Goal: Task Accomplishment & Management: Manage account settings

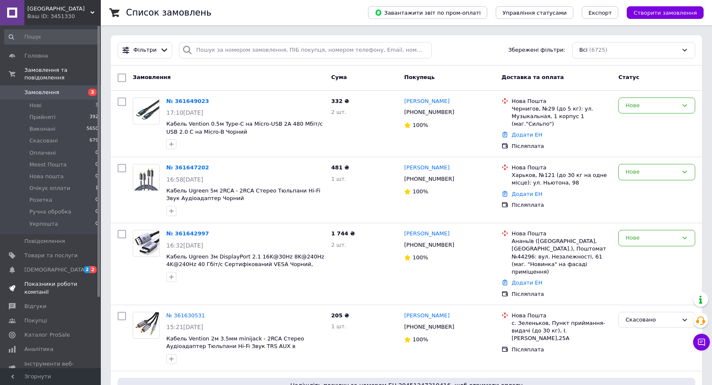
click at [82, 278] on link "Показники роботи компанії" at bounding box center [51, 288] width 103 height 22
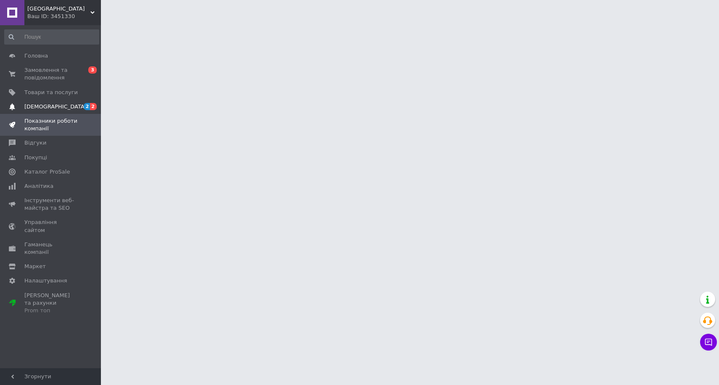
click at [82, 106] on span "2 2" at bounding box center [89, 107] width 23 height 8
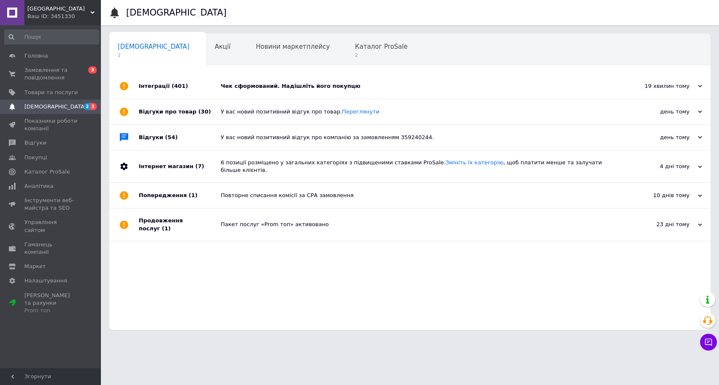
click at [294, 86] on div "Чек сформований. Надішліть його покупцю" at bounding box center [419, 86] width 397 height 8
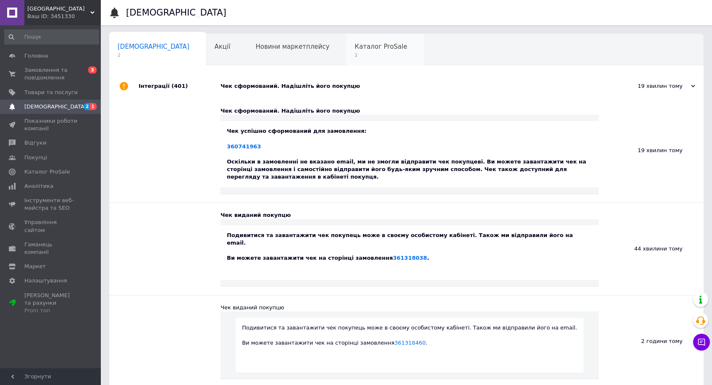
click at [346, 50] on div "Каталог ProSale 2" at bounding box center [385, 50] width 78 height 32
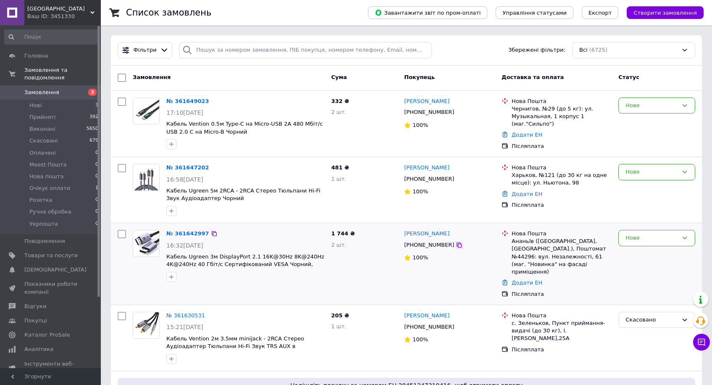
click at [455, 245] on div at bounding box center [459, 245] width 8 height 8
click at [457, 246] on icon at bounding box center [459, 244] width 5 height 5
click at [456, 176] on icon at bounding box center [459, 179] width 7 height 7
click at [456, 114] on icon at bounding box center [459, 112] width 7 height 7
drag, startPoint x: 187, startPoint y: 165, endPoint x: 190, endPoint y: 134, distance: 31.6
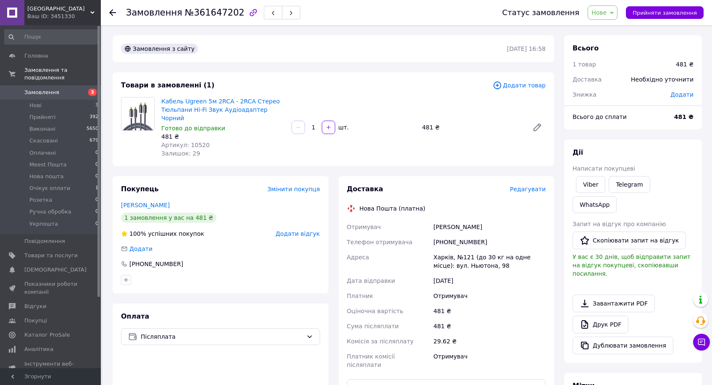
scroll to position [182, 0]
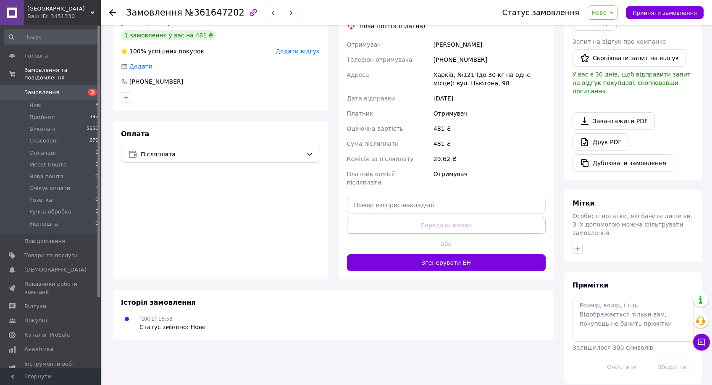
click at [437, 256] on div "Доставка Редагувати Нова Пошта (платна) Отримувач Гридчин Руслан Телефон отриму…" at bounding box center [447, 137] width 216 height 286
click at [434, 234] on div at bounding box center [392, 244] width 90 height 21
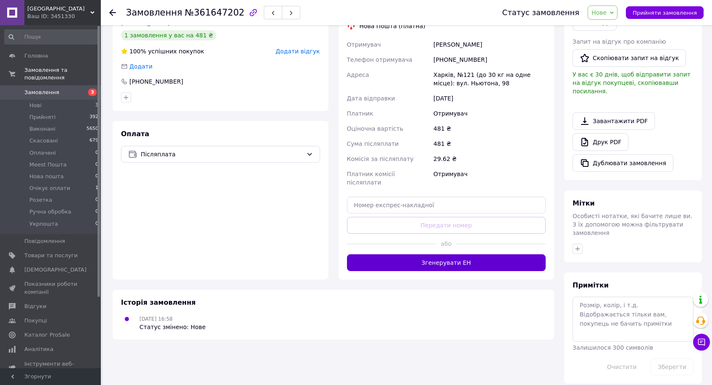
click at [447, 254] on button "Згенерувати ЕН" at bounding box center [446, 262] width 199 height 17
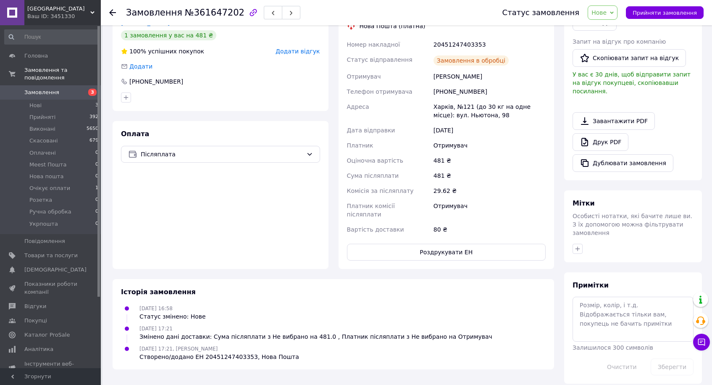
click at [607, 16] on span "Нове" at bounding box center [603, 12] width 30 height 14
click at [606, 32] on li "Прийнято" at bounding box center [613, 29] width 50 height 13
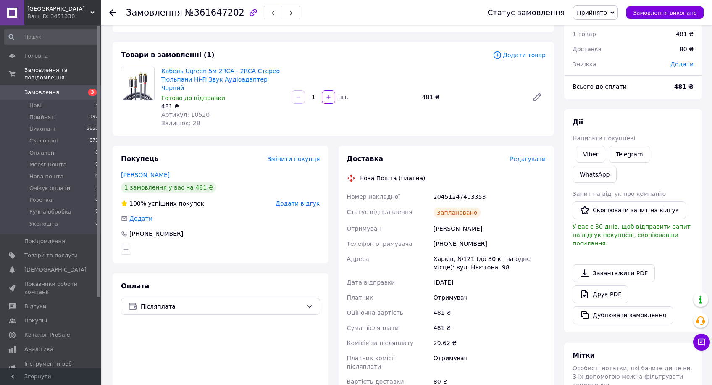
scroll to position [30, 0]
click at [201, 111] on span "Артикул: 10520" at bounding box center [185, 114] width 48 height 7
copy span "10520"
click at [479, 189] on div "20451247403353" at bounding box center [490, 196] width 116 height 15
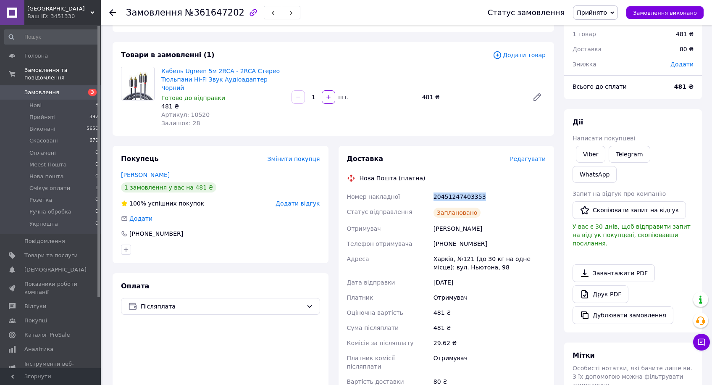
click div "20451247403353"
copy div "20451247403353"
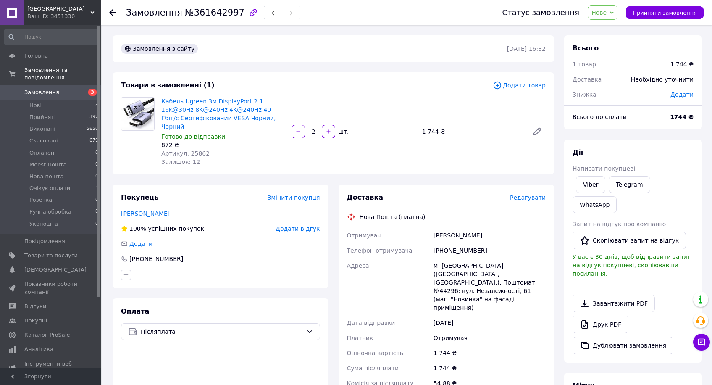
scroll to position [154, 0]
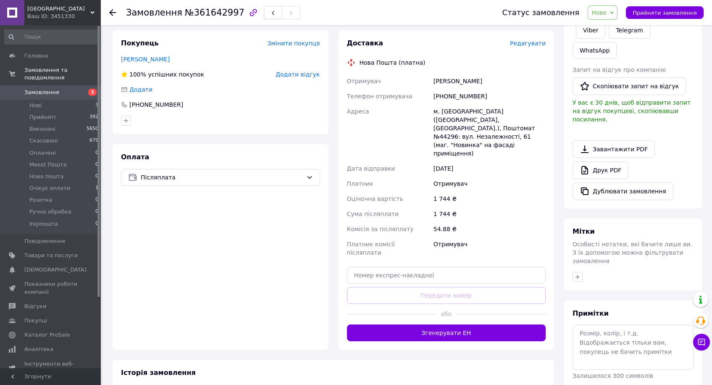
click at [440, 304] on div "або" at bounding box center [446, 314] width 199 height 21
click at [440, 324] on button "Згенерувати ЕН" at bounding box center [446, 332] width 199 height 17
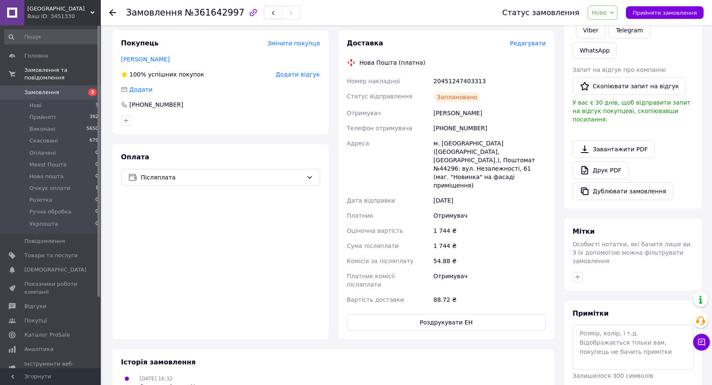
click at [607, 12] on span "Нове" at bounding box center [599, 12] width 15 height 7
click at [610, 27] on li "Прийнято" at bounding box center [613, 29] width 50 height 13
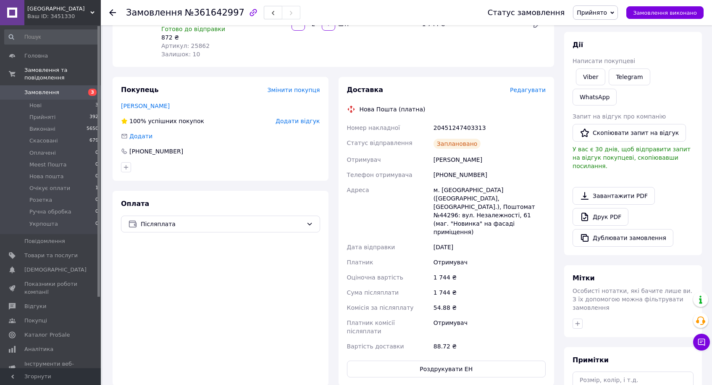
scroll to position [0, 0]
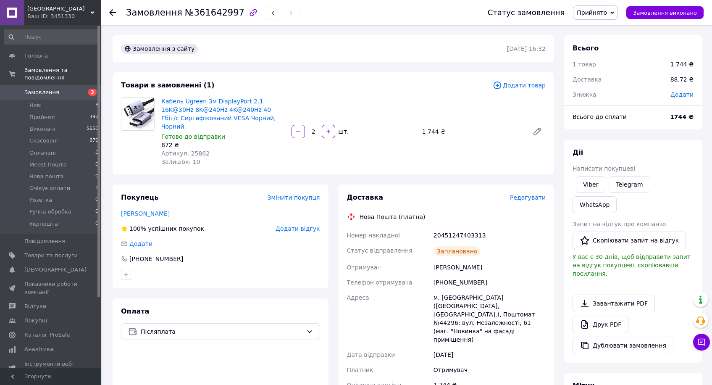
click at [195, 150] on span "Артикул: 25862" at bounding box center [185, 153] width 48 height 7
copy span "25862"
click at [474, 228] on div "20451247403313" at bounding box center [490, 235] width 116 height 15
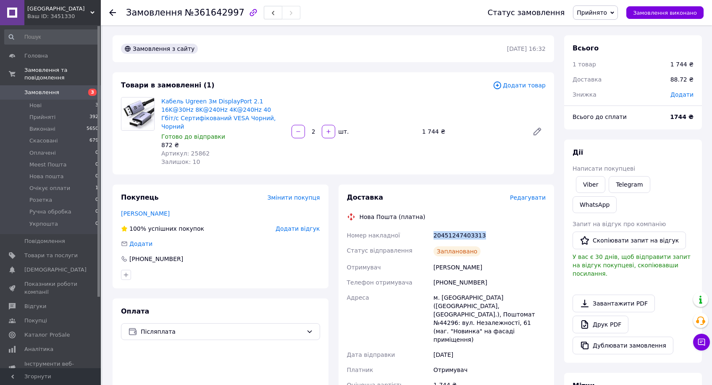
click at [474, 228] on div "20451247403313" at bounding box center [490, 235] width 116 height 15
copy div "20451247403313"
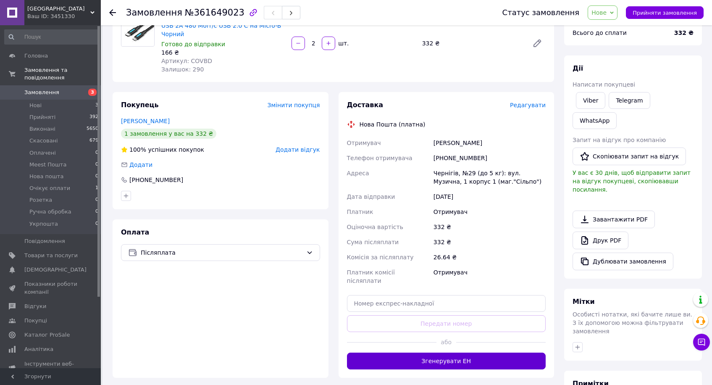
scroll to position [169, 0]
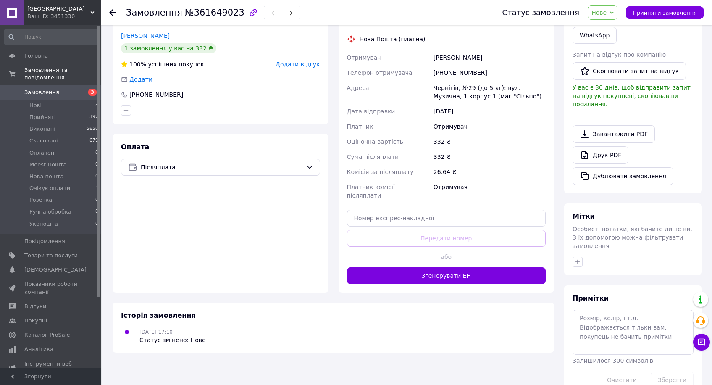
click at [456, 267] on button "Згенерувати ЕН" at bounding box center [446, 275] width 199 height 17
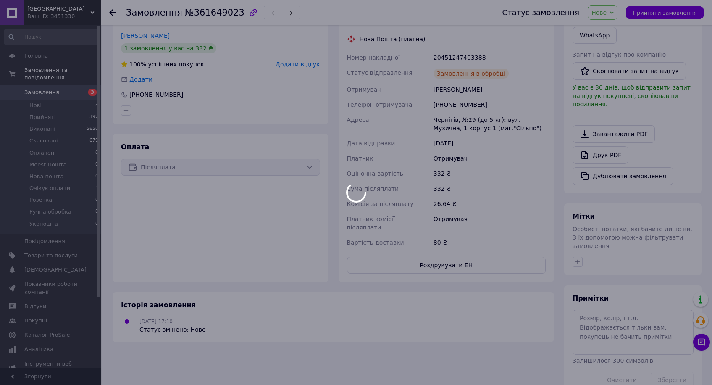
click at [607, 17] on div at bounding box center [356, 192] width 712 height 385
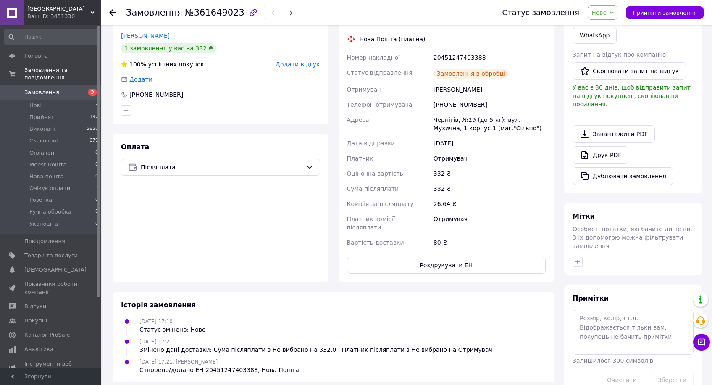
click at [605, 16] on span "Нове" at bounding box center [603, 12] width 30 height 14
click at [609, 25] on li "Прийнято" at bounding box center [613, 29] width 50 height 13
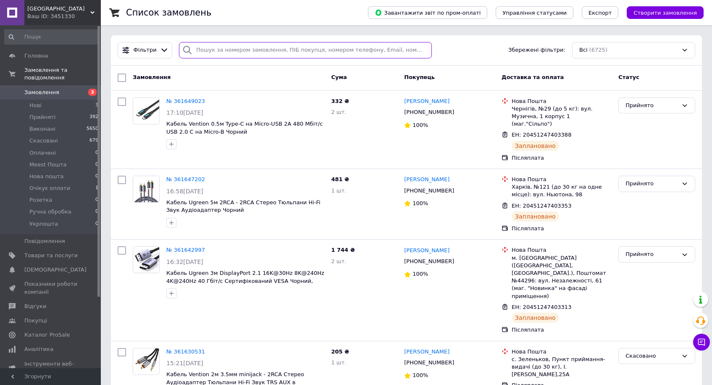
click at [287, 52] on input "search" at bounding box center [305, 50] width 253 height 16
paste input "361629639"
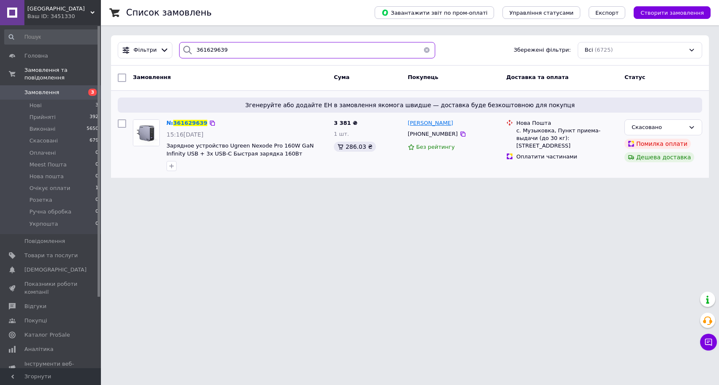
type input "361629639"
click at [425, 125] on span "[PERSON_NAME]" at bounding box center [430, 123] width 45 height 6
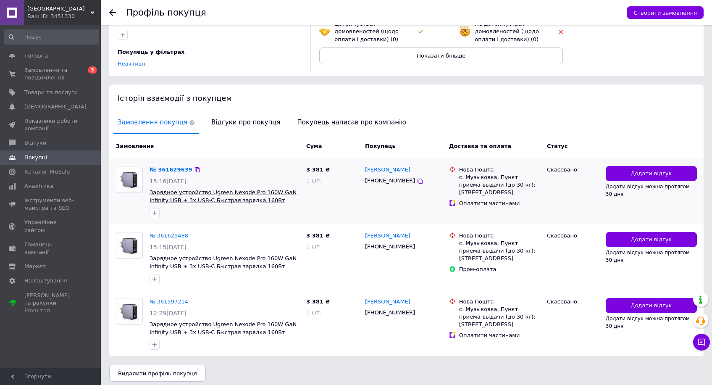
scroll to position [115, 0]
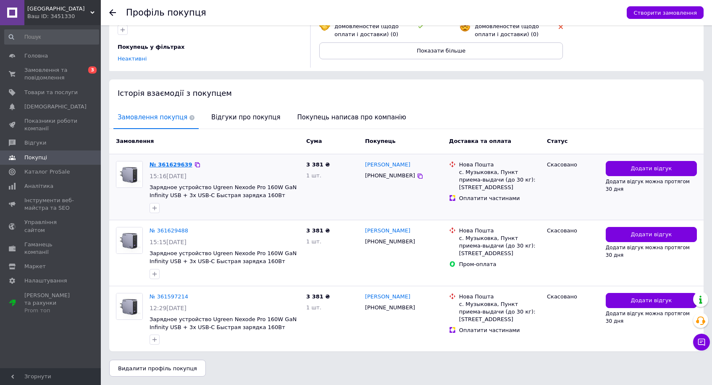
click at [172, 166] on link "№ 361629639" at bounding box center [171, 164] width 43 height 6
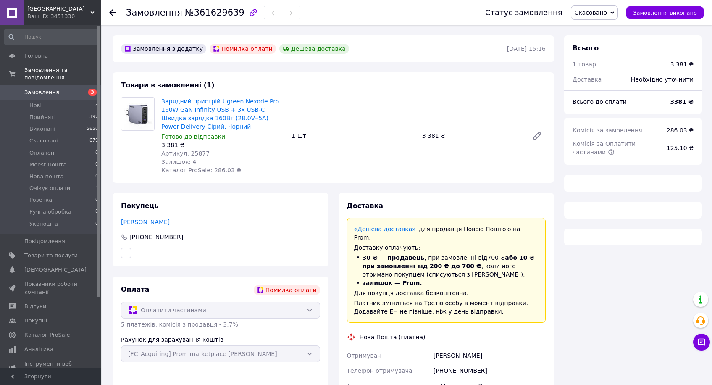
click at [396, 169] on div "Зарядний пристрій Ugreen Nexode Pro 160W GaN Infinity USB + 3x USB-C Швидка зар…" at bounding box center [353, 135] width 391 height 81
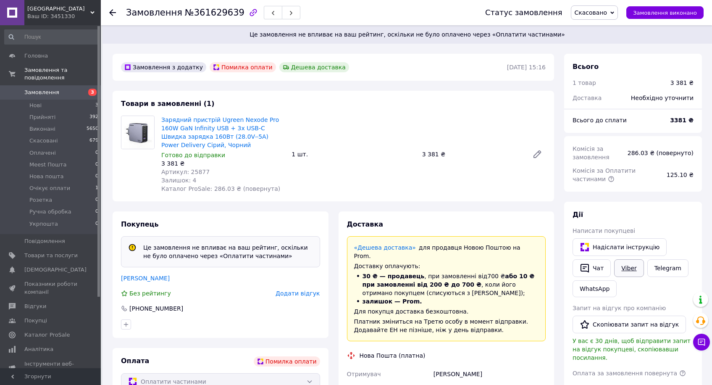
click at [627, 276] on link "Viber" at bounding box center [628, 268] width 29 height 18
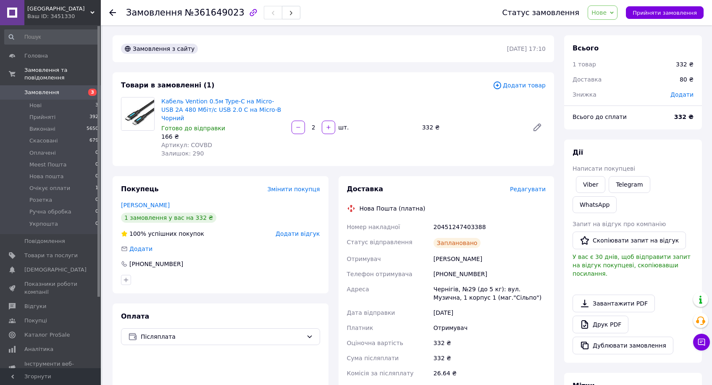
click at [204, 142] on span "Артикул: COVBD" at bounding box center [186, 145] width 51 height 7
copy span "COVBD"
click at [465, 211] on div "Доставка Редагувати Нова Пошта (платна) Номер накладної 20451247403388 Статус в…" at bounding box center [446, 313] width 199 height 258
click at [468, 222] on div "20451247403388" at bounding box center [490, 226] width 116 height 15
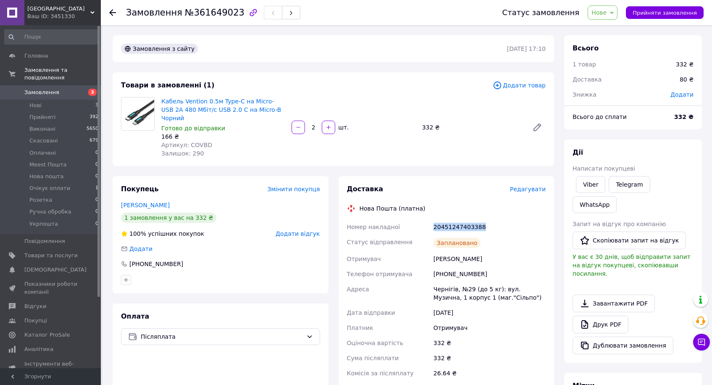
click at [468, 222] on div "20451247403388" at bounding box center [490, 226] width 116 height 15
copy div "20451247403388"
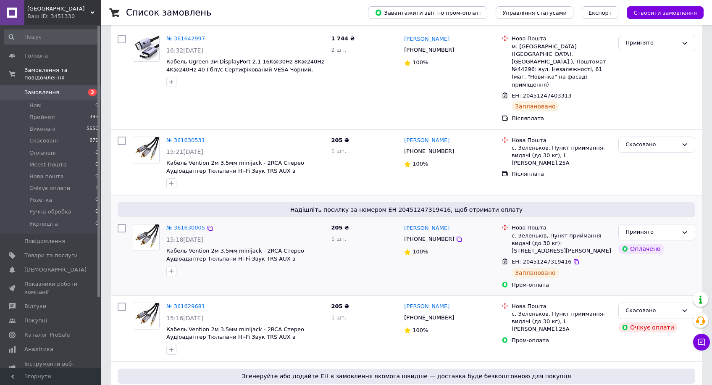
scroll to position [262, 0]
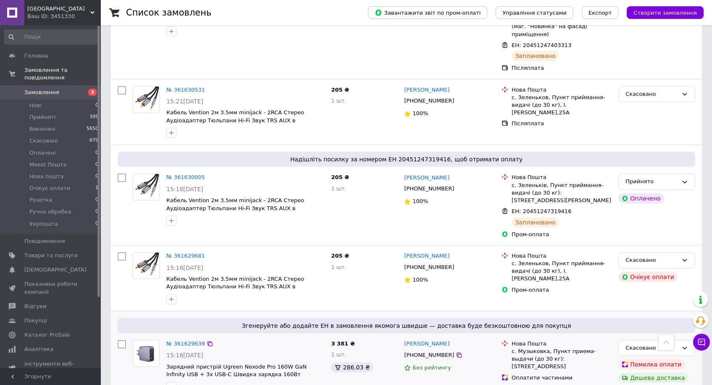
click at [195, 339] on div "№ 361629639" at bounding box center [186, 344] width 40 height 10
click at [191, 340] on link "№ 361629639" at bounding box center [185, 343] width 39 height 6
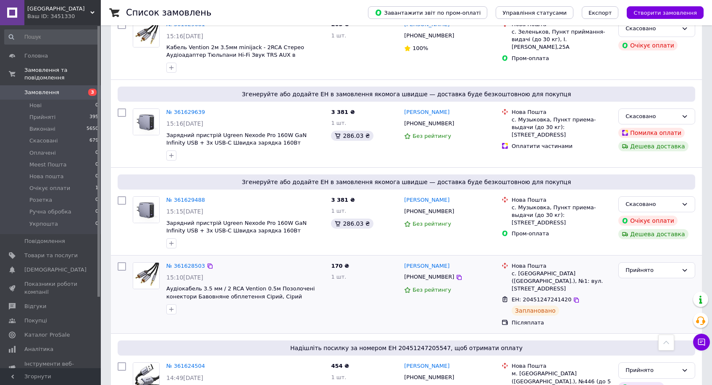
scroll to position [536, 0]
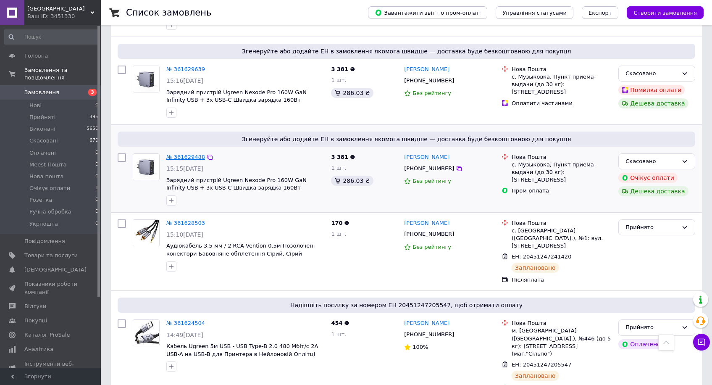
click at [189, 154] on link "№ 361629488" at bounding box center [185, 157] width 39 height 6
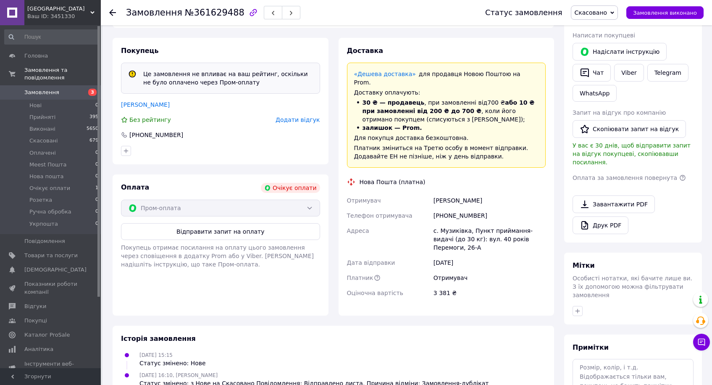
scroll to position [157, 0]
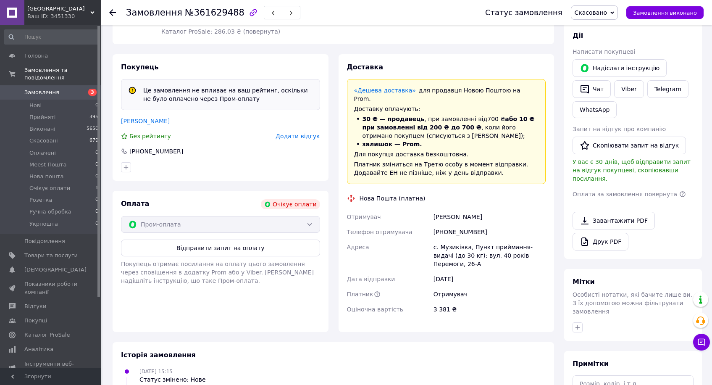
click at [200, 227] on div "Пром-оплата" at bounding box center [220, 224] width 199 height 17
click at [606, 8] on span "Скасовано" at bounding box center [594, 12] width 47 height 14
click at [603, 24] on li "Прийнято" at bounding box center [597, 29] width 50 height 13
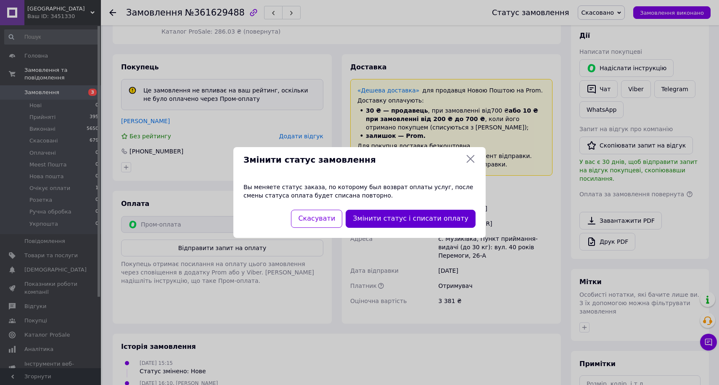
click at [411, 219] on button "Змінити статус і списати оплату" at bounding box center [410, 219] width 130 height 18
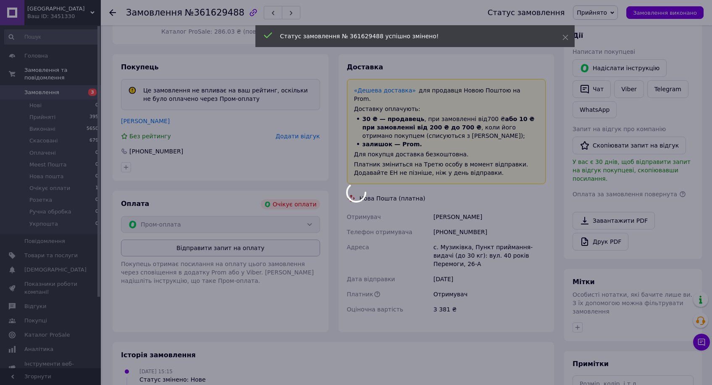
scroll to position [139, 0]
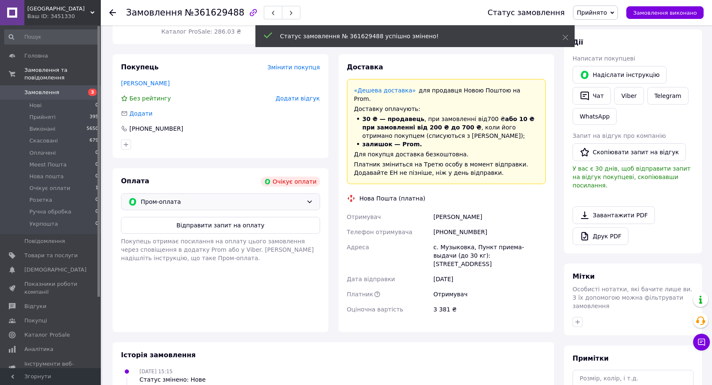
click at [180, 205] on span "Пром-оплата" at bounding box center [222, 201] width 162 height 9
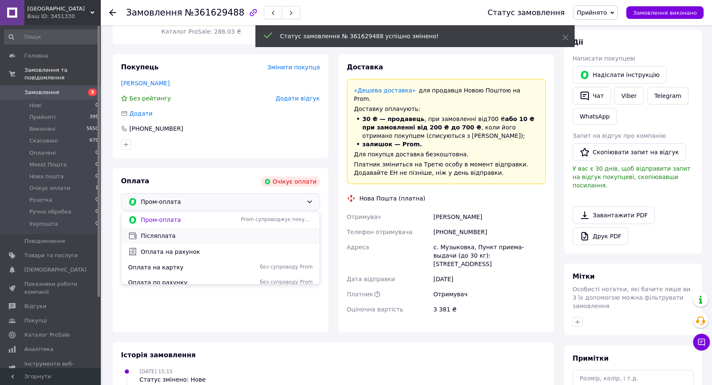
click at [183, 233] on span "Післяплата" at bounding box center [227, 236] width 172 height 8
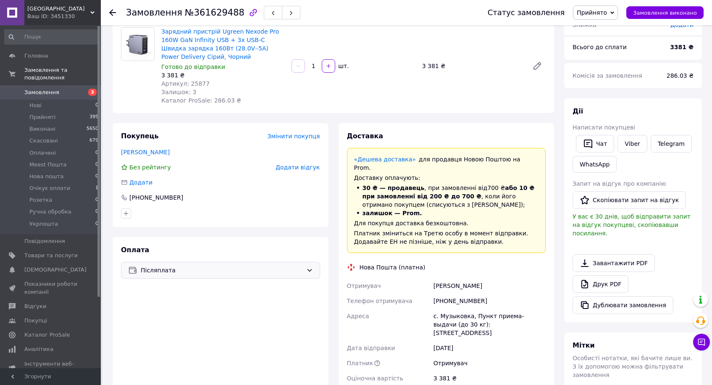
scroll to position [149, 0]
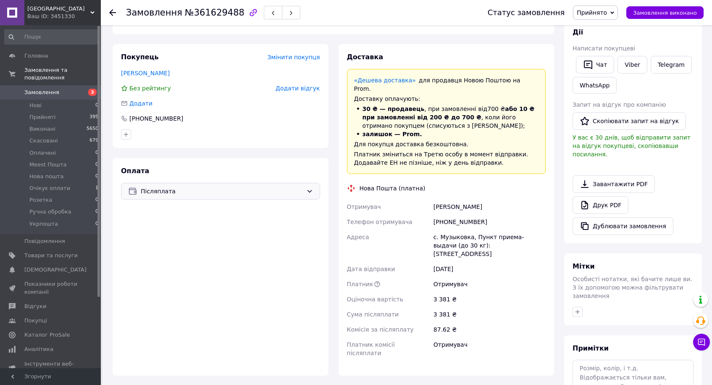
click at [421, 130] on li "залишок — Prom." at bounding box center [446, 134] width 185 height 8
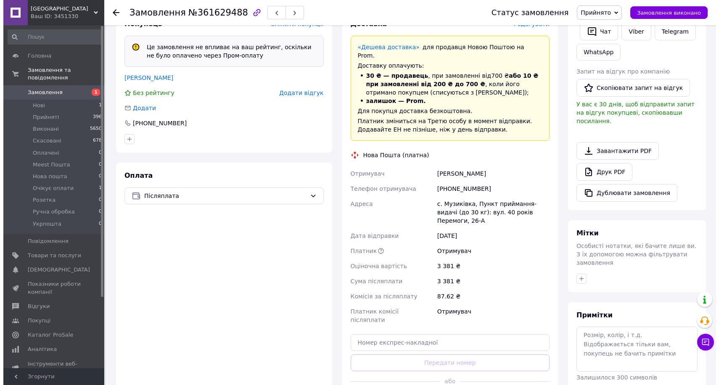
scroll to position [163, 0]
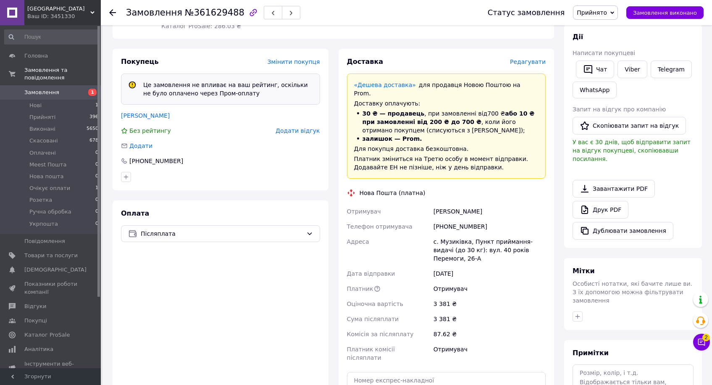
click at [532, 65] on span "Редагувати" at bounding box center [528, 61] width 36 height 7
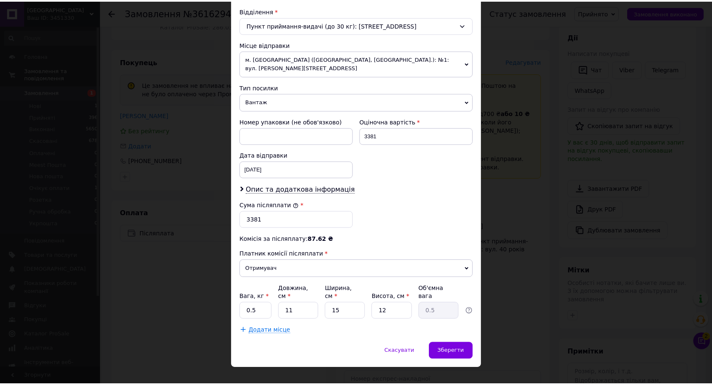
scroll to position [273, 0]
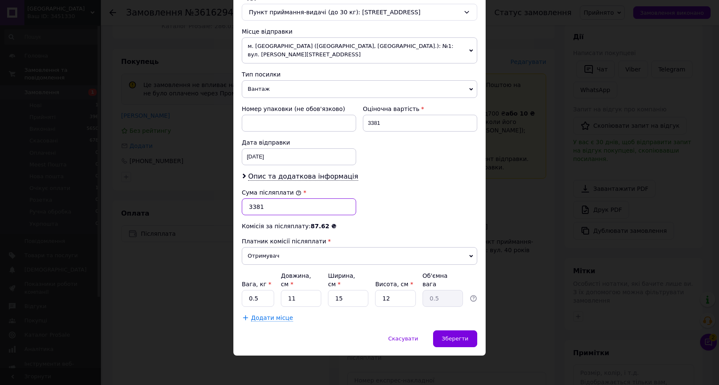
click at [253, 208] on input "3381" at bounding box center [299, 206] width 114 height 17
type input "3281"
click at [451, 338] on span "Зберегти" at bounding box center [455, 338] width 26 height 6
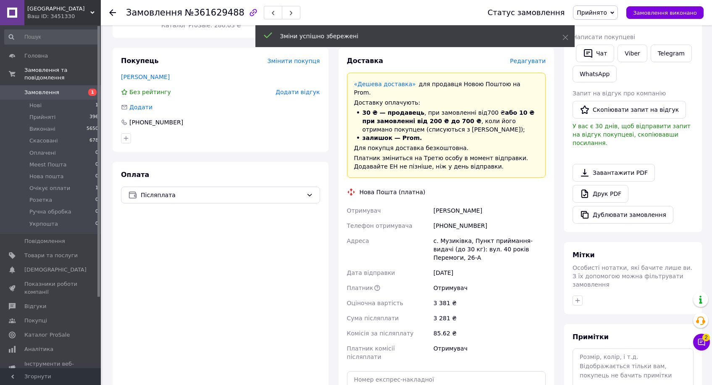
scroll to position [296, 0]
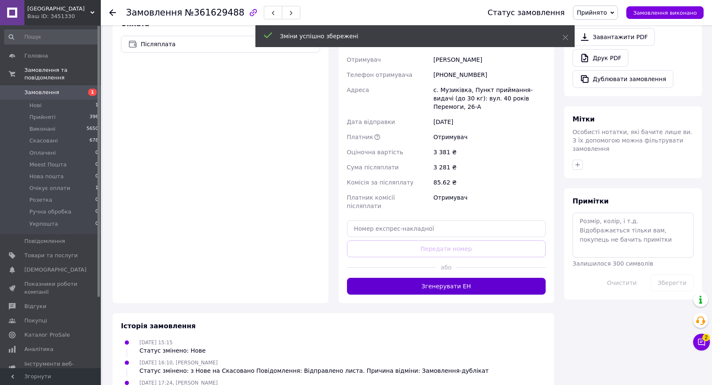
click at [452, 278] on button "Згенерувати ЕН" at bounding box center [446, 286] width 199 height 17
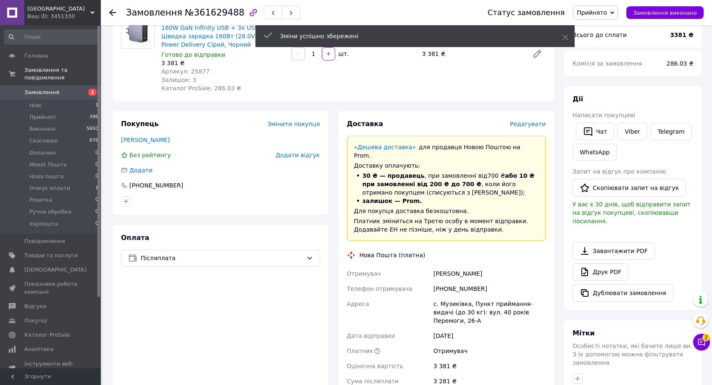
scroll to position [0, 0]
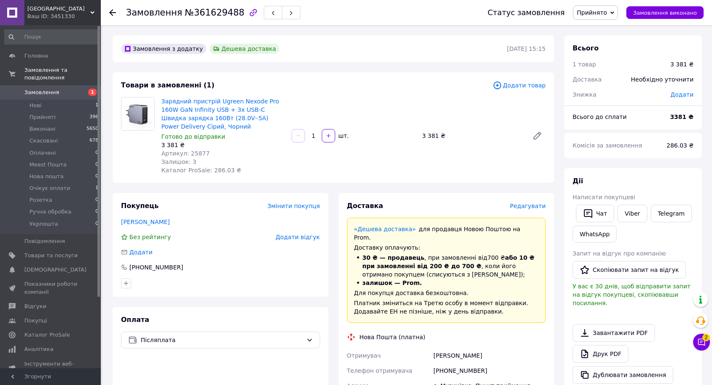
click at [203, 155] on span "Артикул: 25877" at bounding box center [185, 153] width 48 height 7
click at [203, 154] on span "Артикул: 25877" at bounding box center [185, 153] width 48 height 7
copy span "25877"
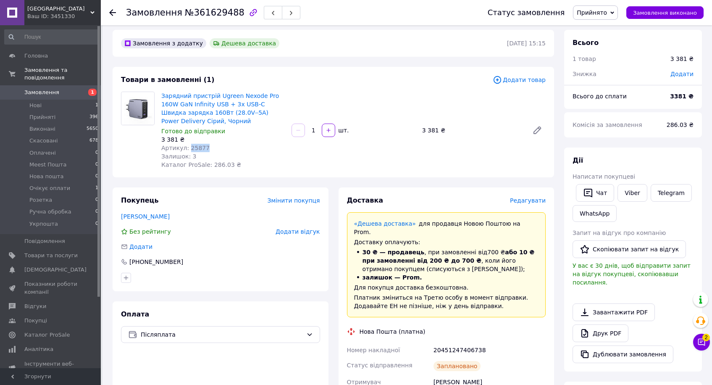
scroll to position [75, 0]
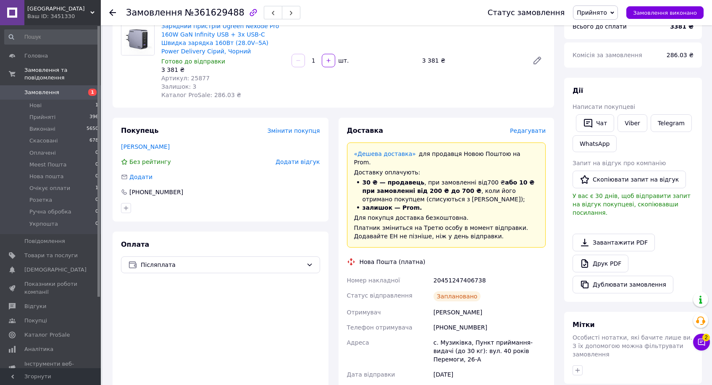
click at [464, 288] on div "Заплановано" at bounding box center [490, 296] width 116 height 17
click at [459, 274] on div "20451247406738" at bounding box center [490, 280] width 116 height 15
copy div "20451247406738"
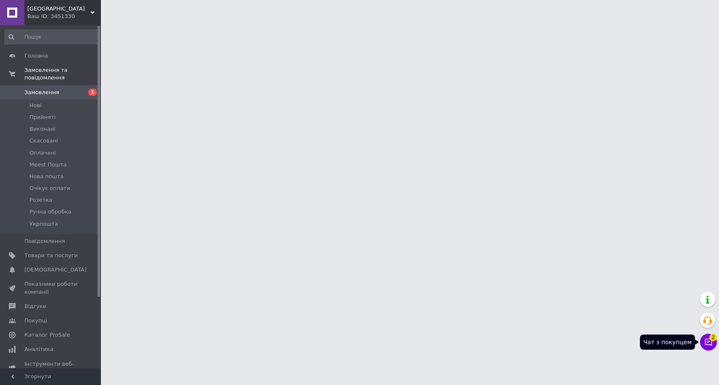
click at [702, 343] on button "Чат з покупцем 2" at bounding box center [708, 342] width 17 height 17
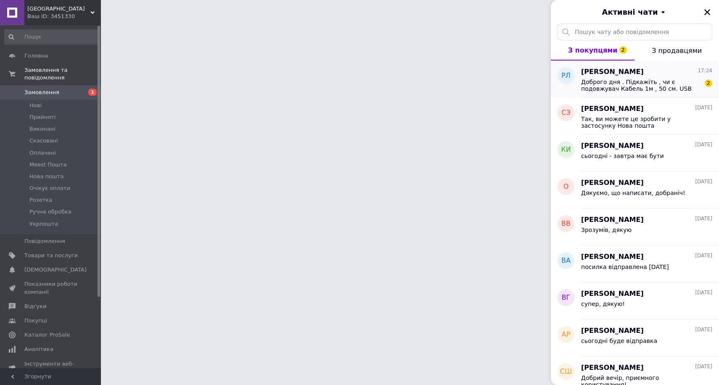
click at [619, 82] on span "Доброго дня . Підкажіть , чи є подовжувач Кабель 1м , 50 см. USB Type-A мама на…" at bounding box center [640, 85] width 119 height 13
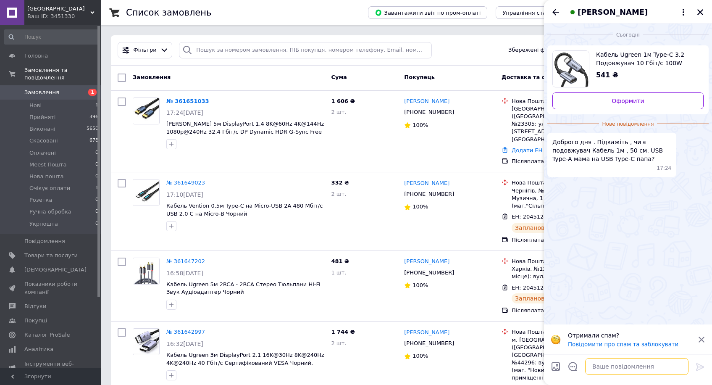
click at [622, 370] on textarea at bounding box center [636, 366] width 103 height 17
type textarea "Добрий день, ні"
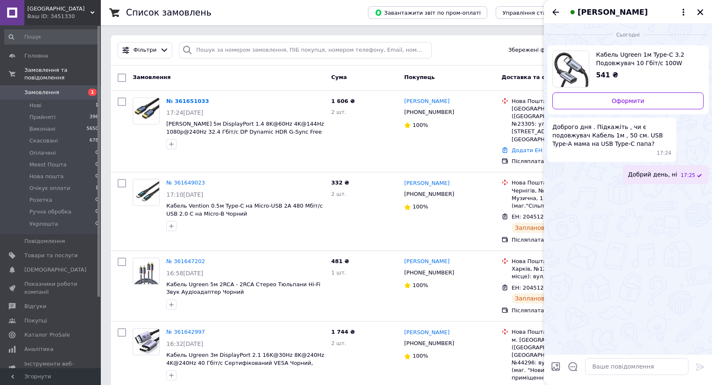
click at [286, 85] on div "Замовлення" at bounding box center [228, 77] width 198 height 15
click at [701, 10] on icon "Закрити" at bounding box center [701, 12] width 8 height 8
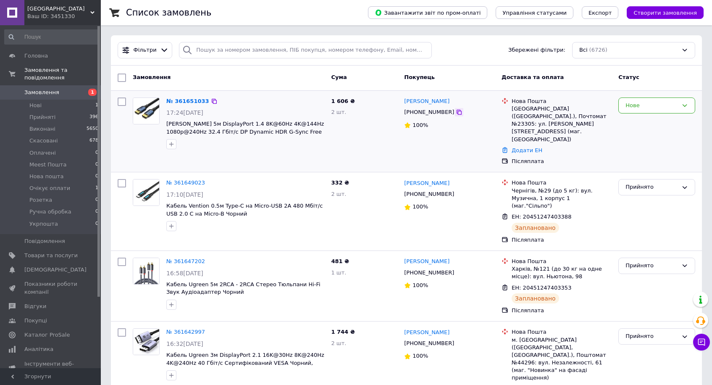
click at [456, 113] on icon at bounding box center [459, 112] width 7 height 7
click at [190, 102] on link "№ 361651033" at bounding box center [187, 101] width 43 height 6
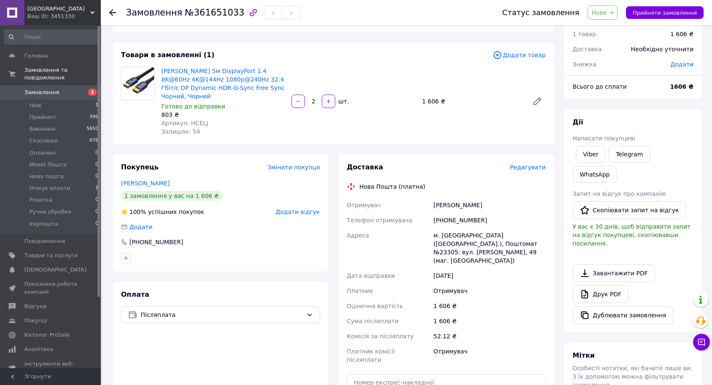
scroll to position [140, 0]
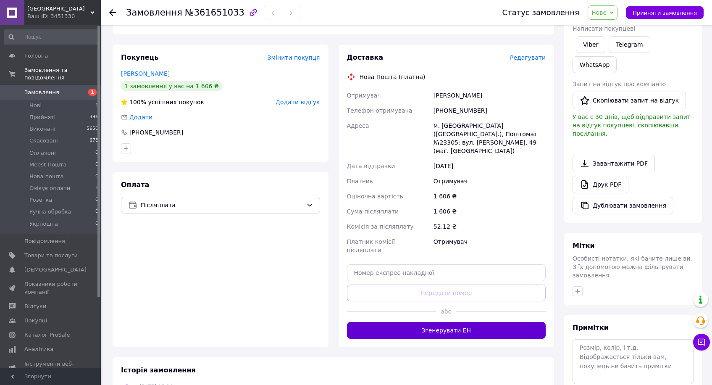
click at [462, 322] on button "Згенерувати ЕН" at bounding box center [446, 330] width 199 height 17
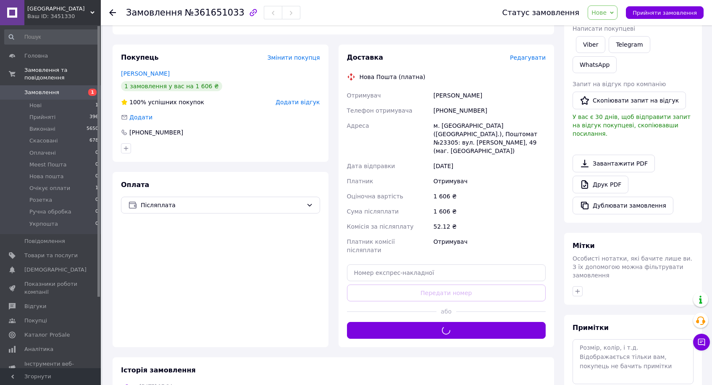
click at [616, 10] on span "Нове" at bounding box center [603, 12] width 30 height 14
click at [614, 24] on li "Прийнято" at bounding box center [613, 29] width 50 height 13
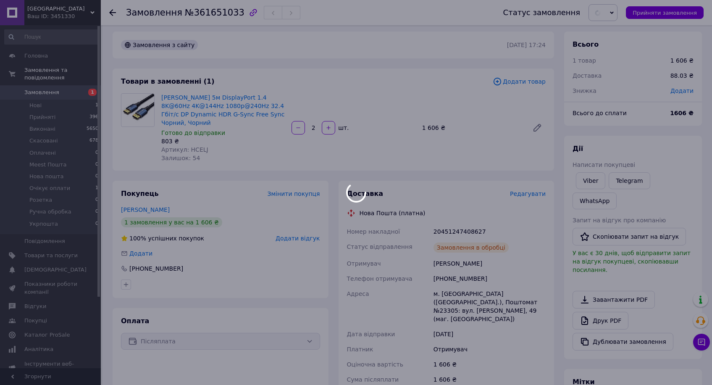
scroll to position [0, 0]
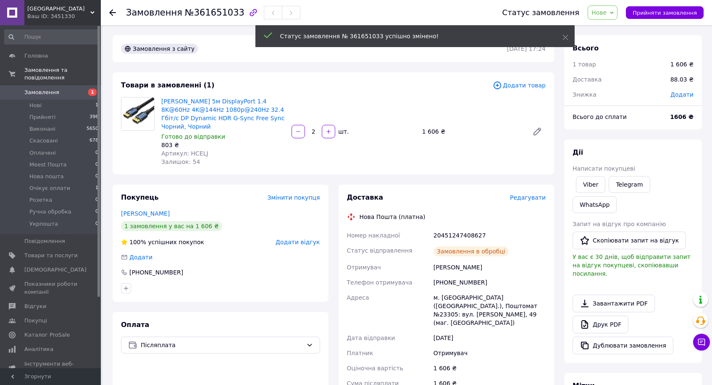
click at [198, 153] on span "Артикул: HCELJ" at bounding box center [184, 153] width 47 height 7
copy span "HCELJ"
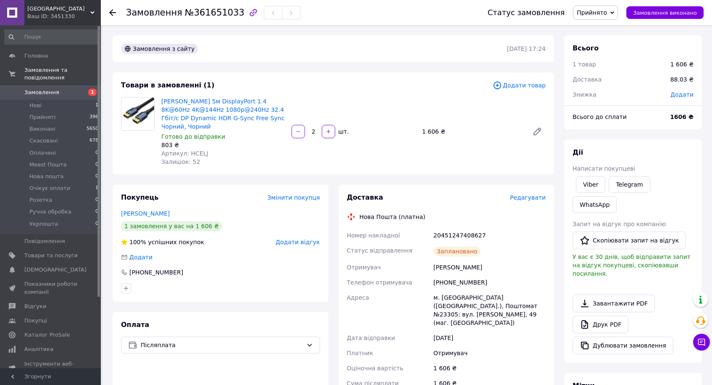
click at [461, 236] on div "20451247408627" at bounding box center [490, 235] width 116 height 15
copy div "20451247408627"
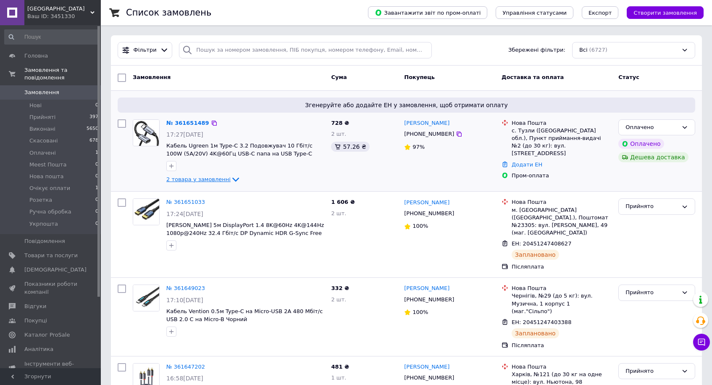
click at [184, 182] on span "2 товара у замовленні" at bounding box center [198, 179] width 64 height 6
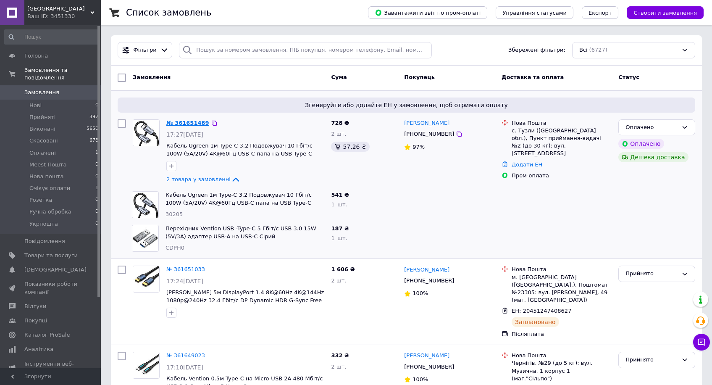
click at [190, 121] on link "№ 361651489" at bounding box center [187, 123] width 43 height 6
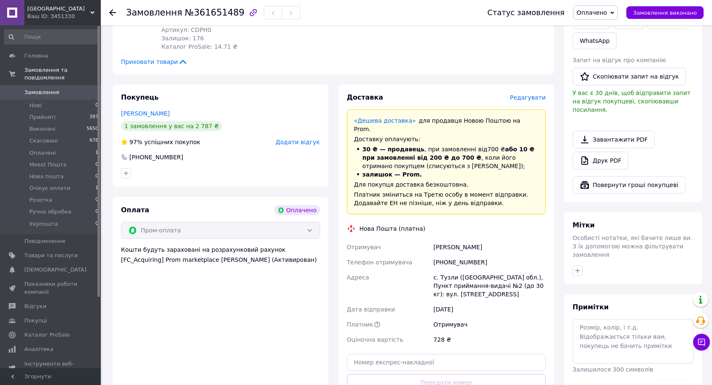
scroll to position [359, 0]
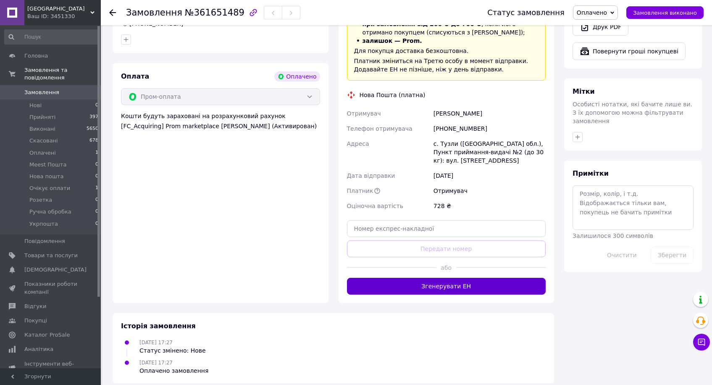
click at [446, 284] on button "Згенерувати ЕН" at bounding box center [446, 286] width 199 height 17
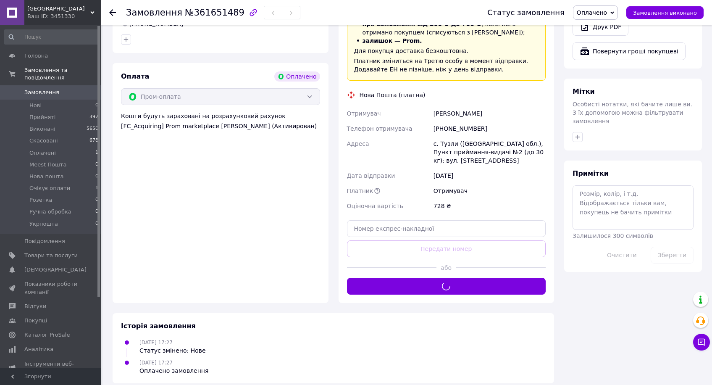
drag, startPoint x: 584, startPoint y: 3, endPoint x: 589, endPoint y: 12, distance: 9.8
click at [584, 4] on div "Статус замовлення Оплачено Прийнято Виконано Скасовано Meest Пошта Нова пошта О…" at bounding box center [587, 12] width 233 height 25
click at [589, 12] on span "Оплачено" at bounding box center [592, 12] width 30 height 7
click at [591, 31] on li "Прийнято" at bounding box center [599, 29] width 50 height 13
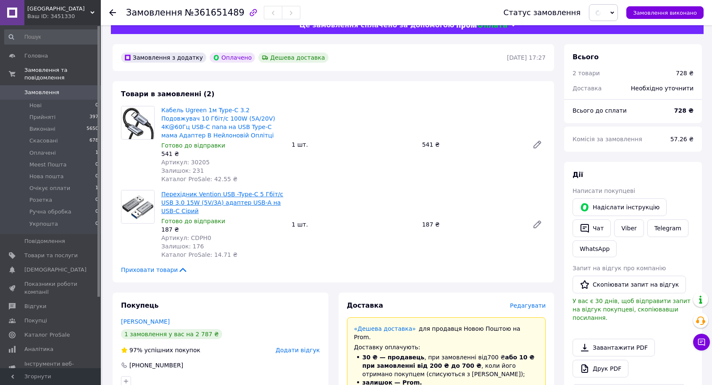
scroll to position [0, 0]
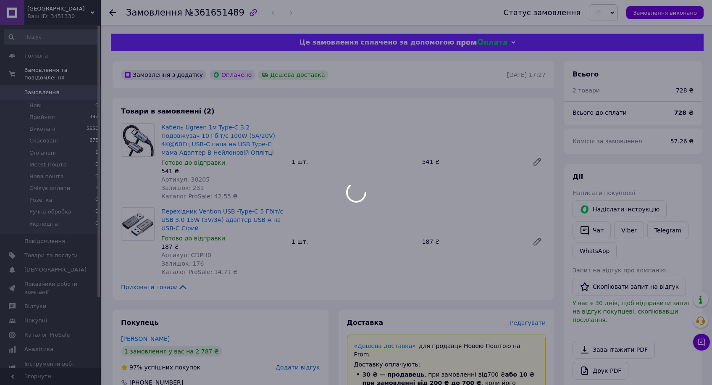
click at [202, 184] on body "DEVON Ваш ID: 3451330 Сайт DEVON Кабінет покупця Перевірити стан системи Сторін…" at bounding box center [356, 363] width 712 height 727
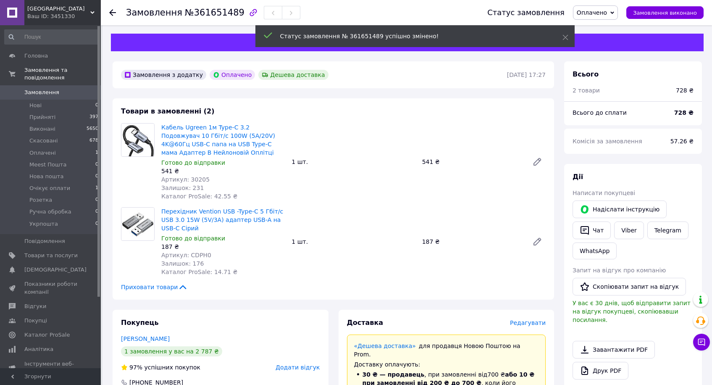
click at [199, 180] on span "Артикул: 30205" at bounding box center [185, 179] width 48 height 7
copy span "30205"
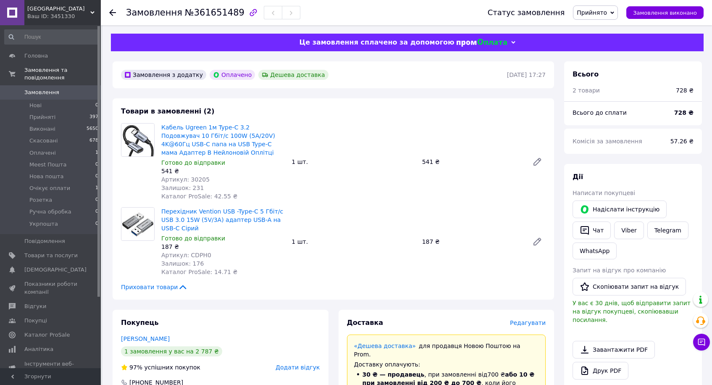
click at [196, 245] on div "187 ₴" at bounding box center [223, 246] width 124 height 8
click at [203, 257] on span "Артикул: CDPH0" at bounding box center [186, 255] width 50 height 7
copy span "CDPH0"
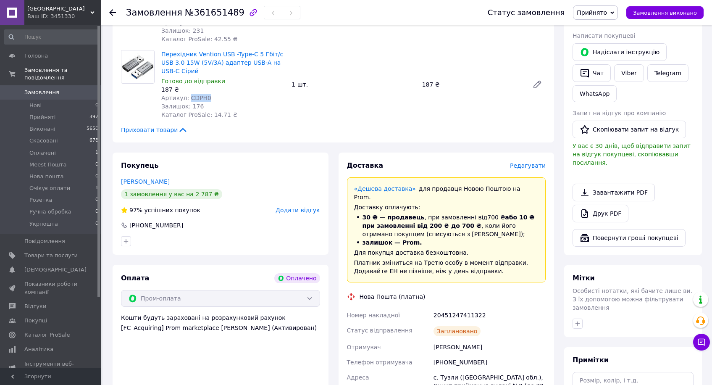
scroll to position [294, 0]
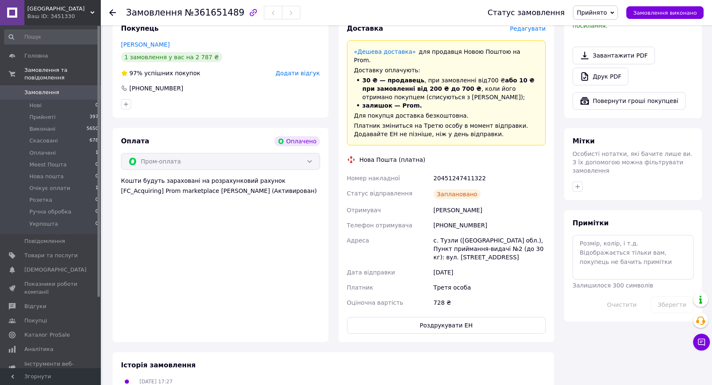
click at [465, 171] on div "20451247411322" at bounding box center [490, 178] width 116 height 15
copy div "20451247411322"
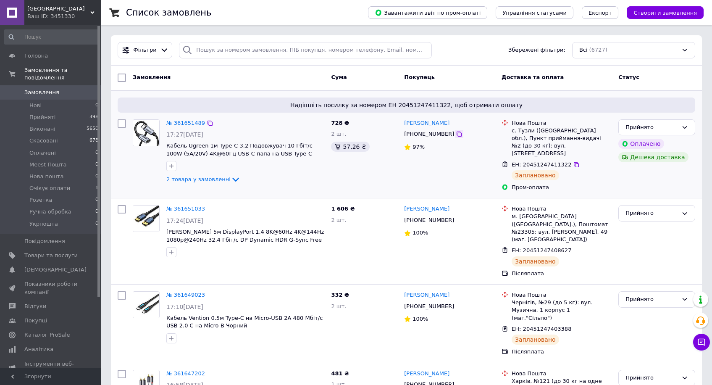
click at [456, 133] on icon at bounding box center [459, 134] width 7 height 7
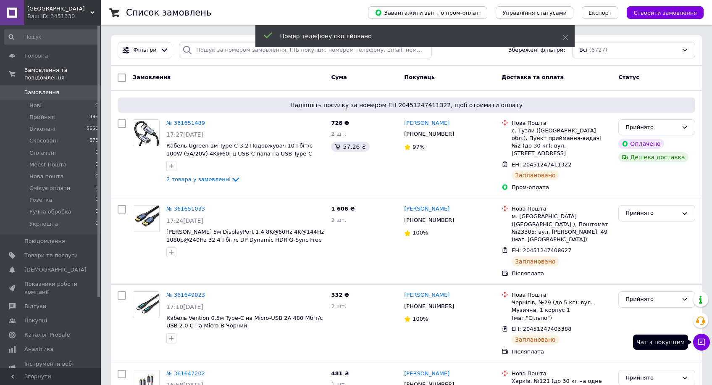
click at [697, 346] on button "Чат з покупцем" at bounding box center [701, 342] width 17 height 17
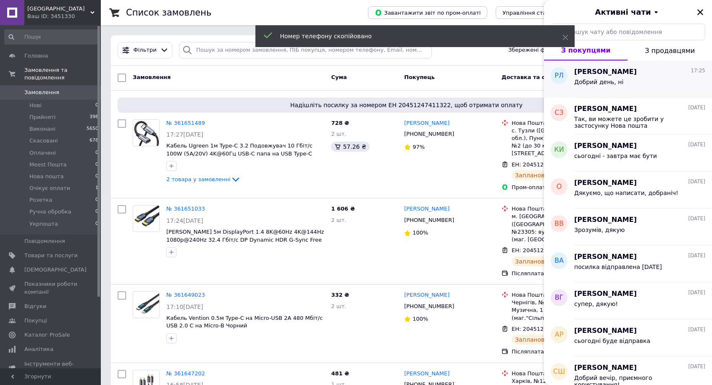
click at [614, 81] on span "Добрий день, ні" at bounding box center [598, 82] width 49 height 7
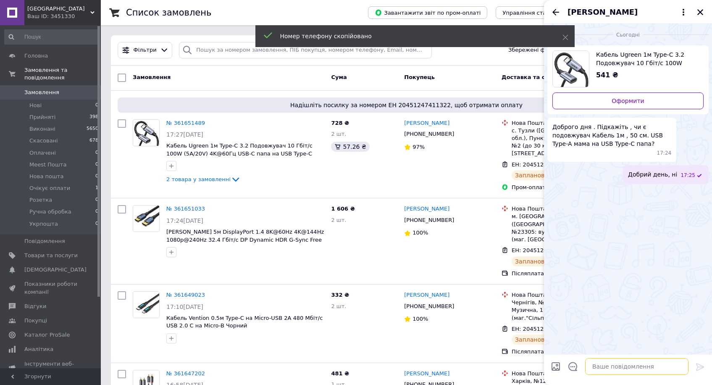
click at [616, 371] on textarea at bounding box center [636, 366] width 103 height 17
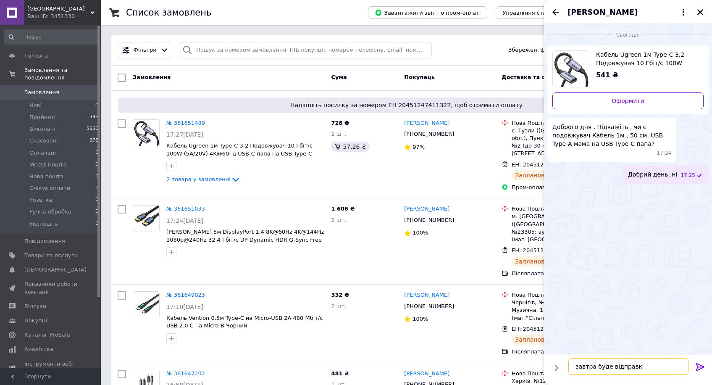
type textarea "завтра буде відправка"
paste textarea "+380968071687"
type textarea "ТТН Нової пошти — +380968071687"
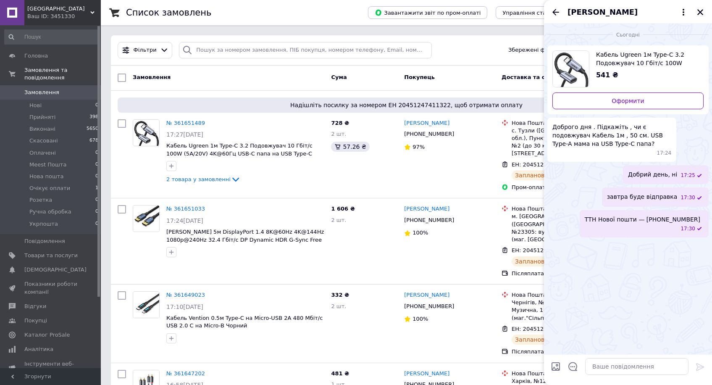
click at [702, 17] on div "Роксана Лебедь" at bounding box center [628, 12] width 168 height 24
click at [706, 15] on div "Роксана Лебедь" at bounding box center [628, 12] width 168 height 24
click at [701, 12] on icon "Закрити" at bounding box center [701, 12] width 8 height 8
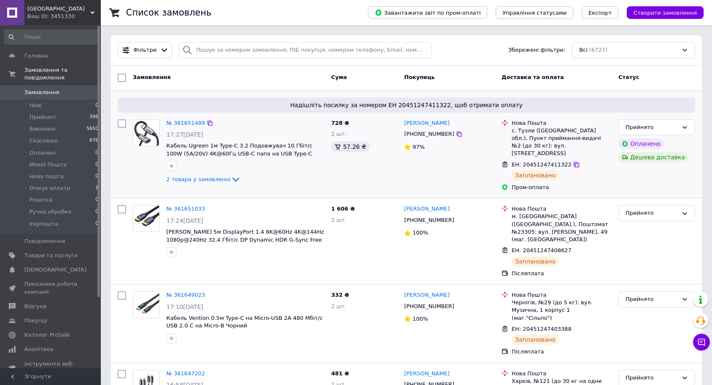
click at [575, 161] on div at bounding box center [576, 165] width 8 height 8
click at [573, 161] on icon at bounding box center [576, 164] width 7 height 7
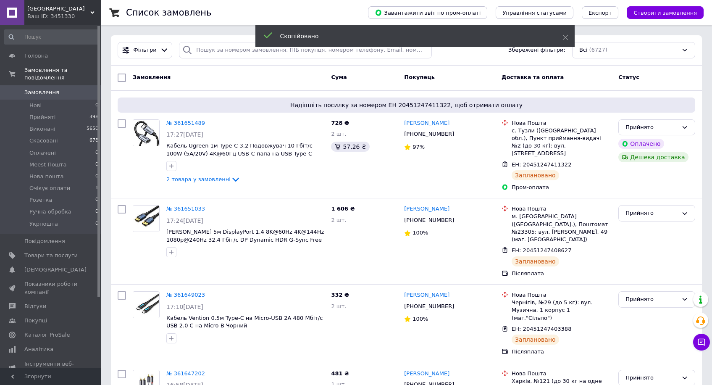
click at [699, 342] on icon at bounding box center [702, 342] width 8 height 8
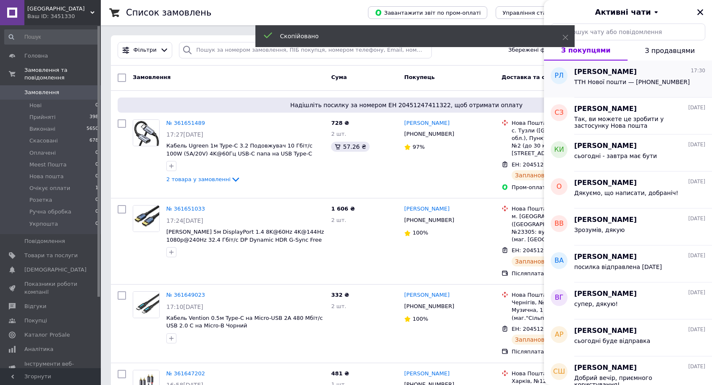
click at [643, 83] on span "ТТН Нової пошти — +380968071687" at bounding box center [632, 82] width 116 height 7
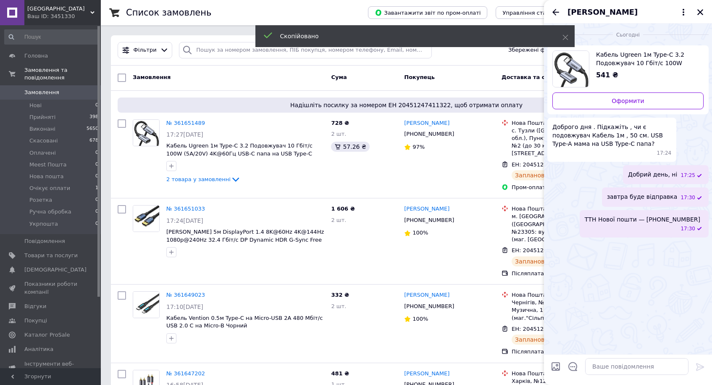
click at [626, 221] on span "ТТН Нової пошти — +380968071687" at bounding box center [643, 219] width 116 height 8
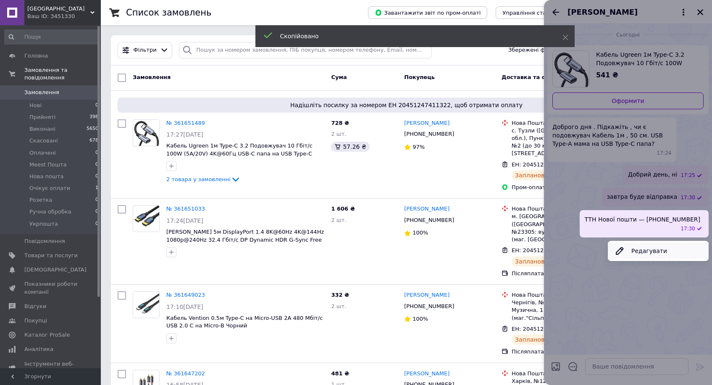
click at [638, 249] on button "Редагувати" at bounding box center [658, 250] width 101 height 17
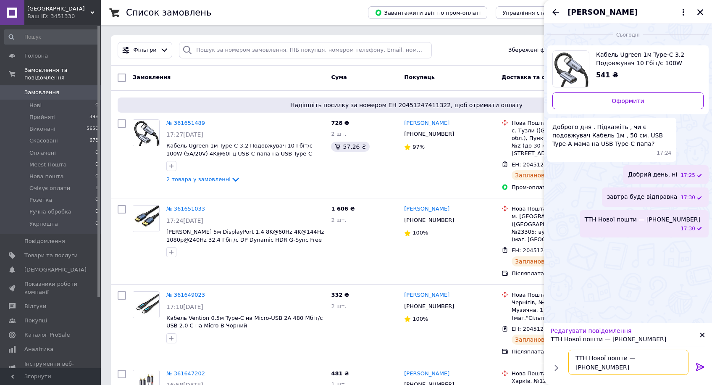
click at [652, 361] on textarea "ТТН Нової пошти — +380968071687" at bounding box center [629, 362] width 120 height 25
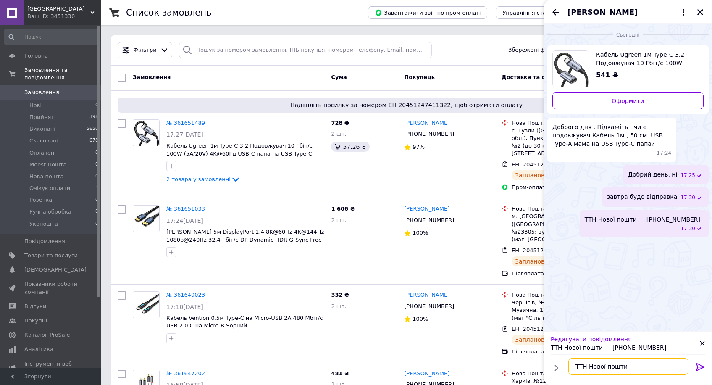
paste textarea "20451247411322"
type textarea "ТТН Нової пошти — 20451247411322"
click at [705, 365] on icon at bounding box center [700, 367] width 10 height 10
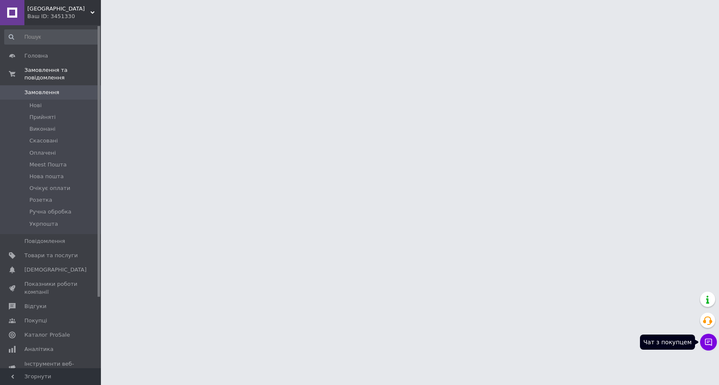
click at [704, 335] on button "Чат з покупцем" at bounding box center [708, 342] width 17 height 17
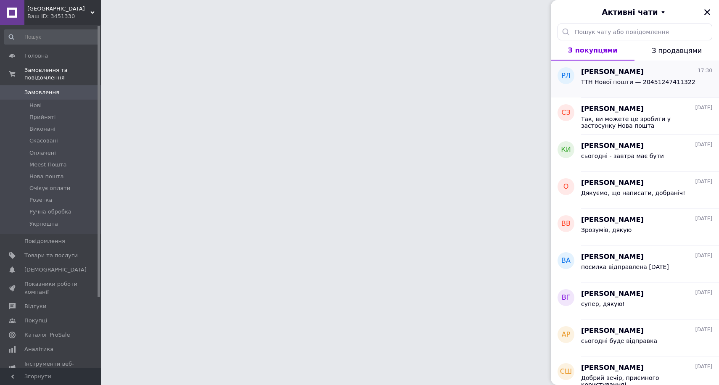
click at [632, 77] on div "ТТН Нової пошти — 20451247411322" at bounding box center [646, 83] width 131 height 13
